Goal: Transaction & Acquisition: Book appointment/travel/reservation

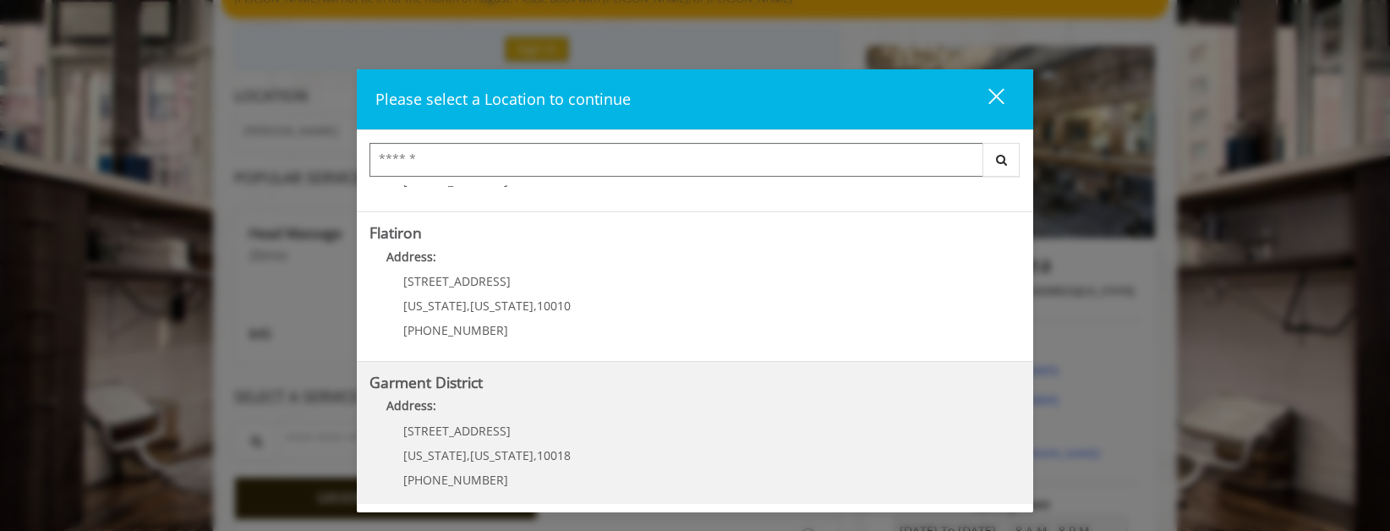
scroll to position [428, 0]
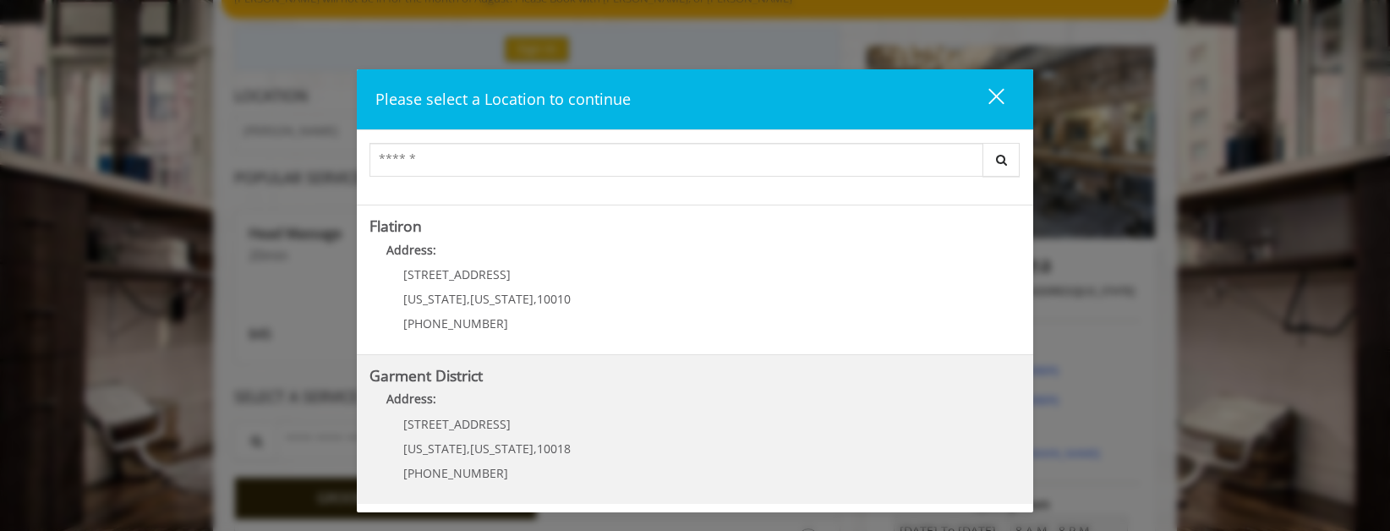
click at [580, 436] on District "Garment District Address: [STREET_ADDRESS][US_STATE][US_STATE] (212) 997-4247" at bounding box center [695, 429] width 651 height 123
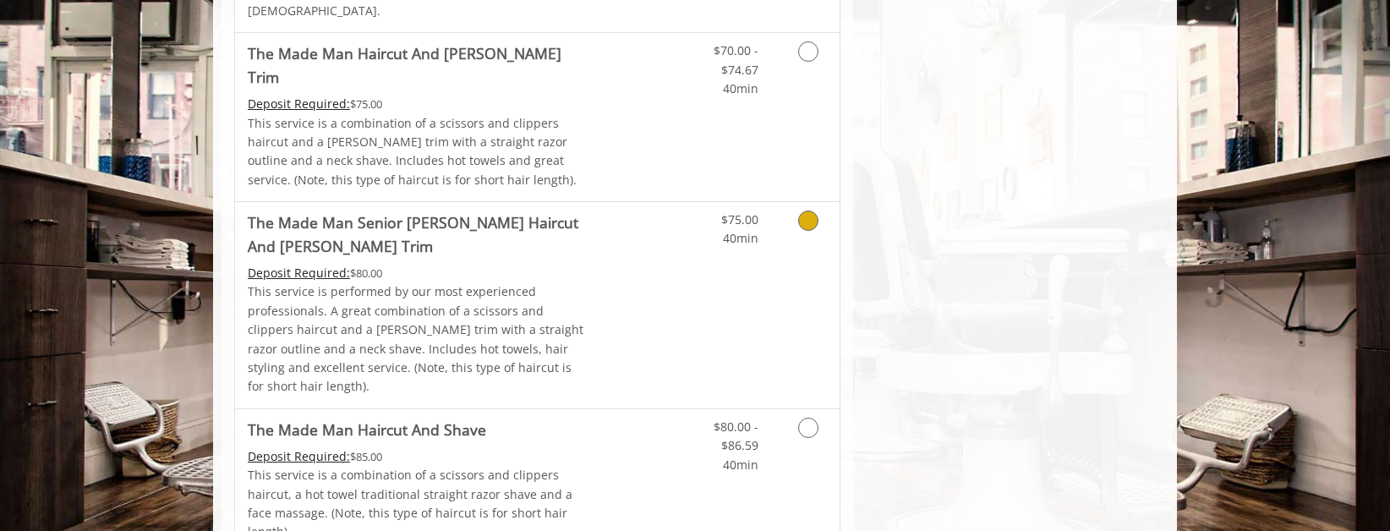
scroll to position [1269, 0]
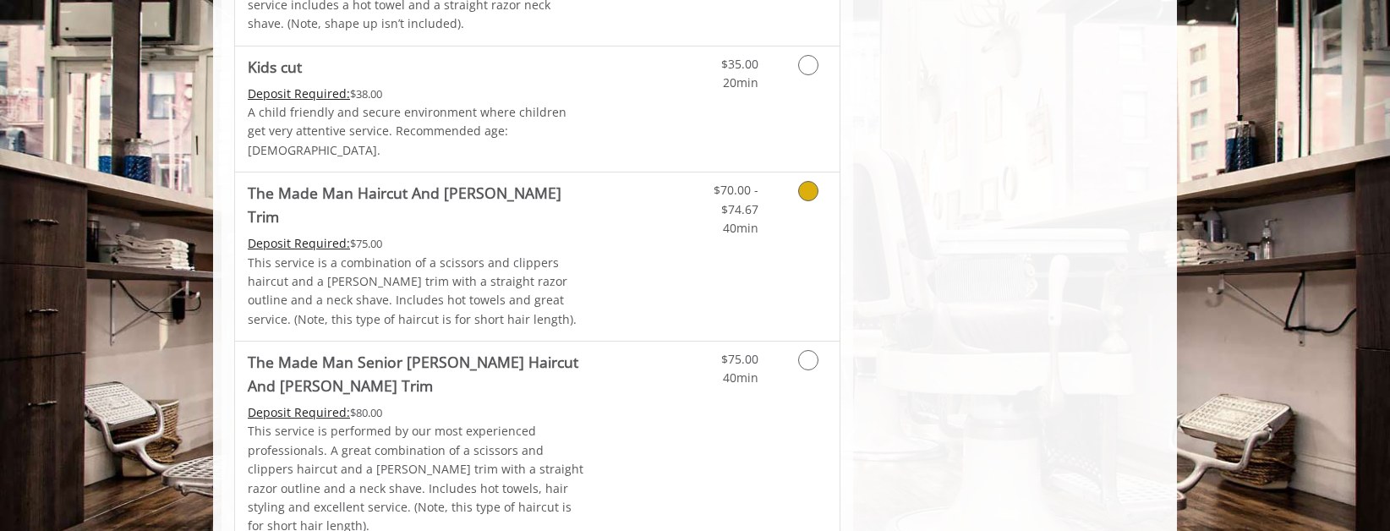
click at [782, 178] on div "Grooming services" at bounding box center [805, 205] width 69 height 65
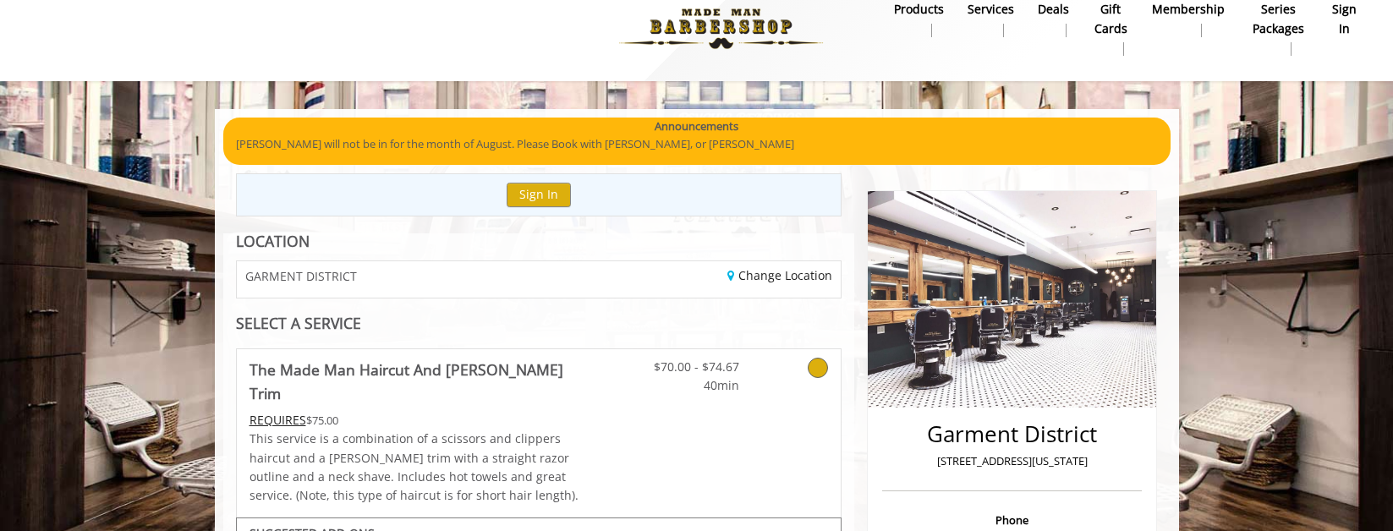
scroll to position [0, 0]
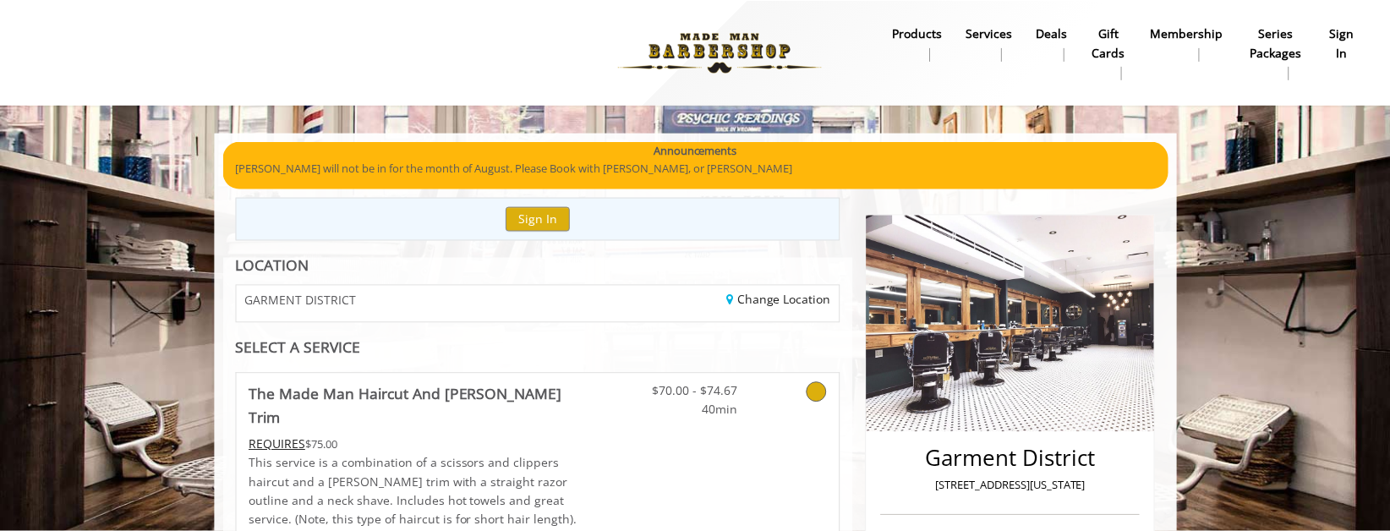
scroll to position [169, 0]
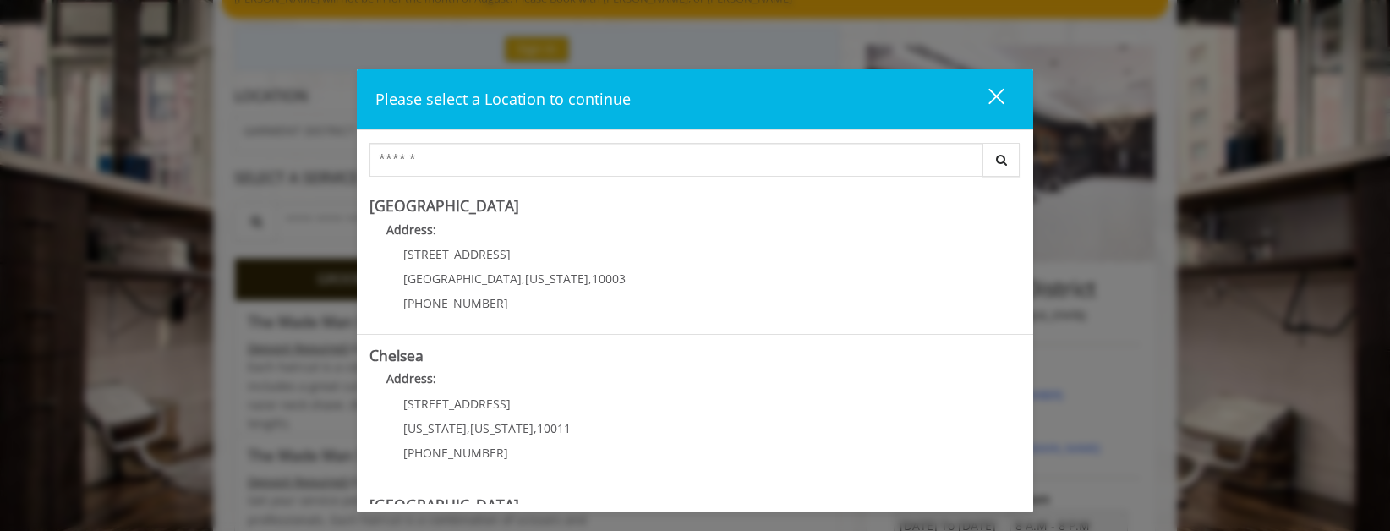
click at [1007, 99] on button "close" at bounding box center [986, 99] width 58 height 35
